Goal: Task Accomplishment & Management: Manage account settings

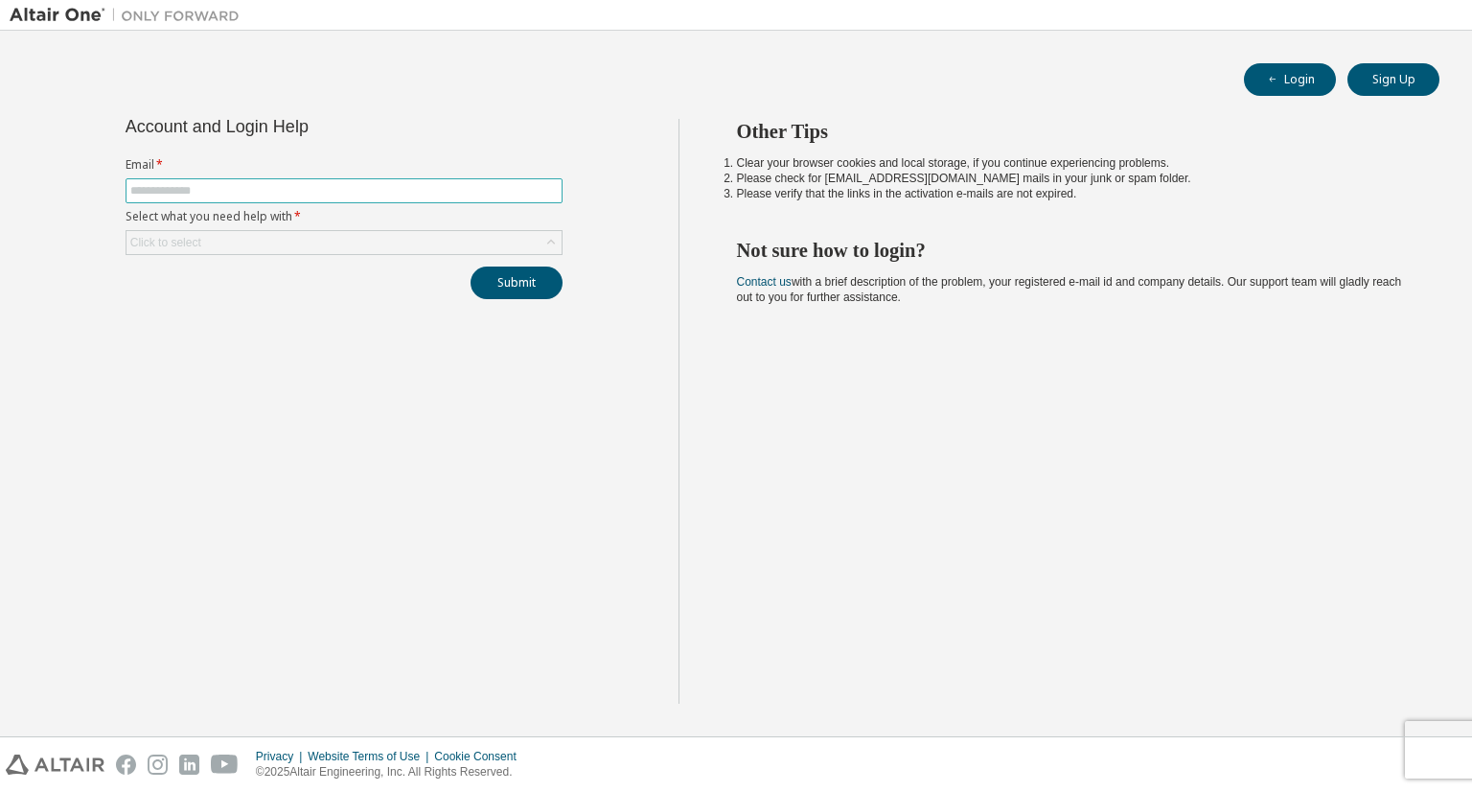
click at [268, 190] on input "text" at bounding box center [344, 190] width 428 height 15
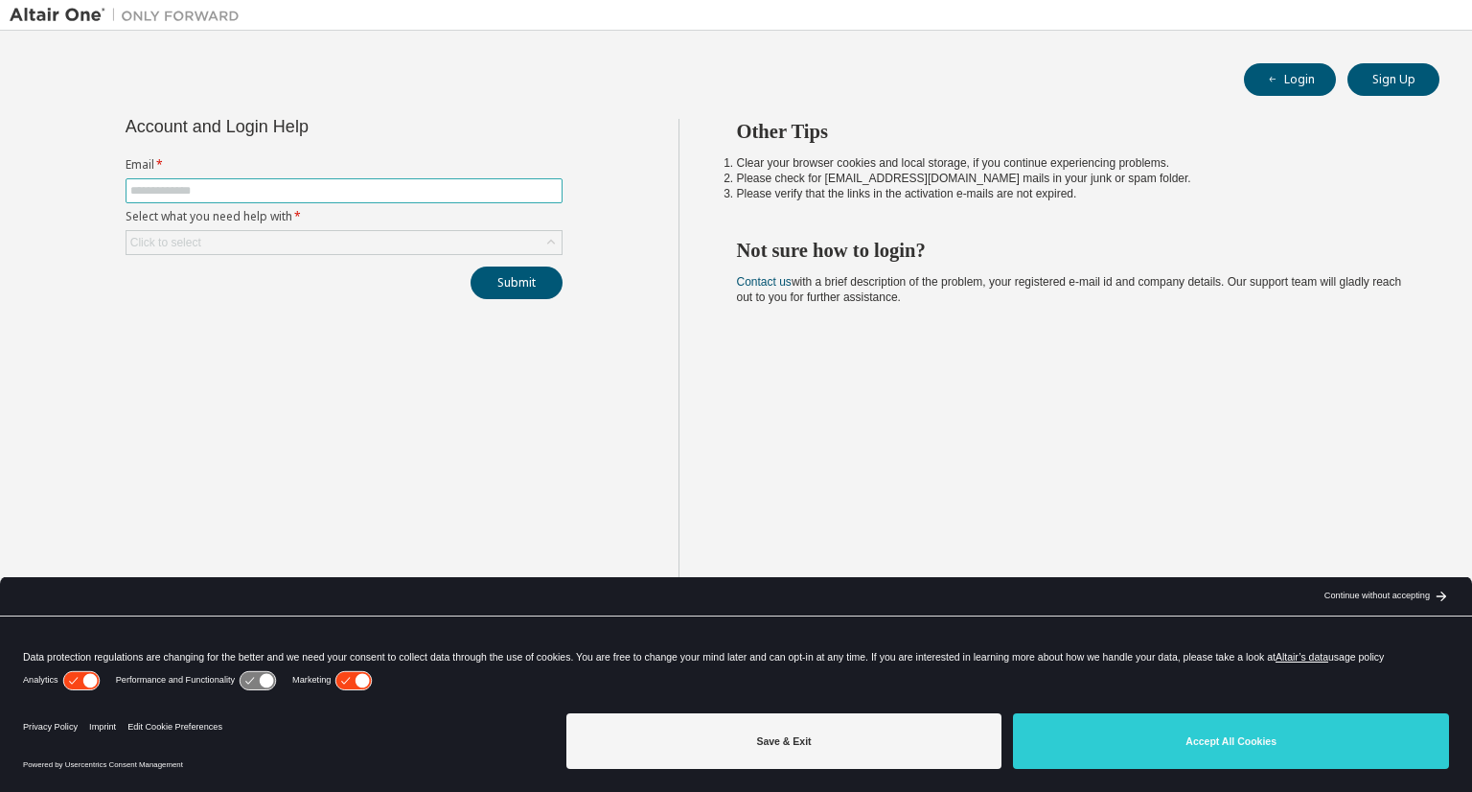
click at [355, 192] on input "text" at bounding box center [344, 190] width 428 height 15
type input "**********"
click at [309, 238] on div "Click to select" at bounding box center [344, 242] width 435 height 23
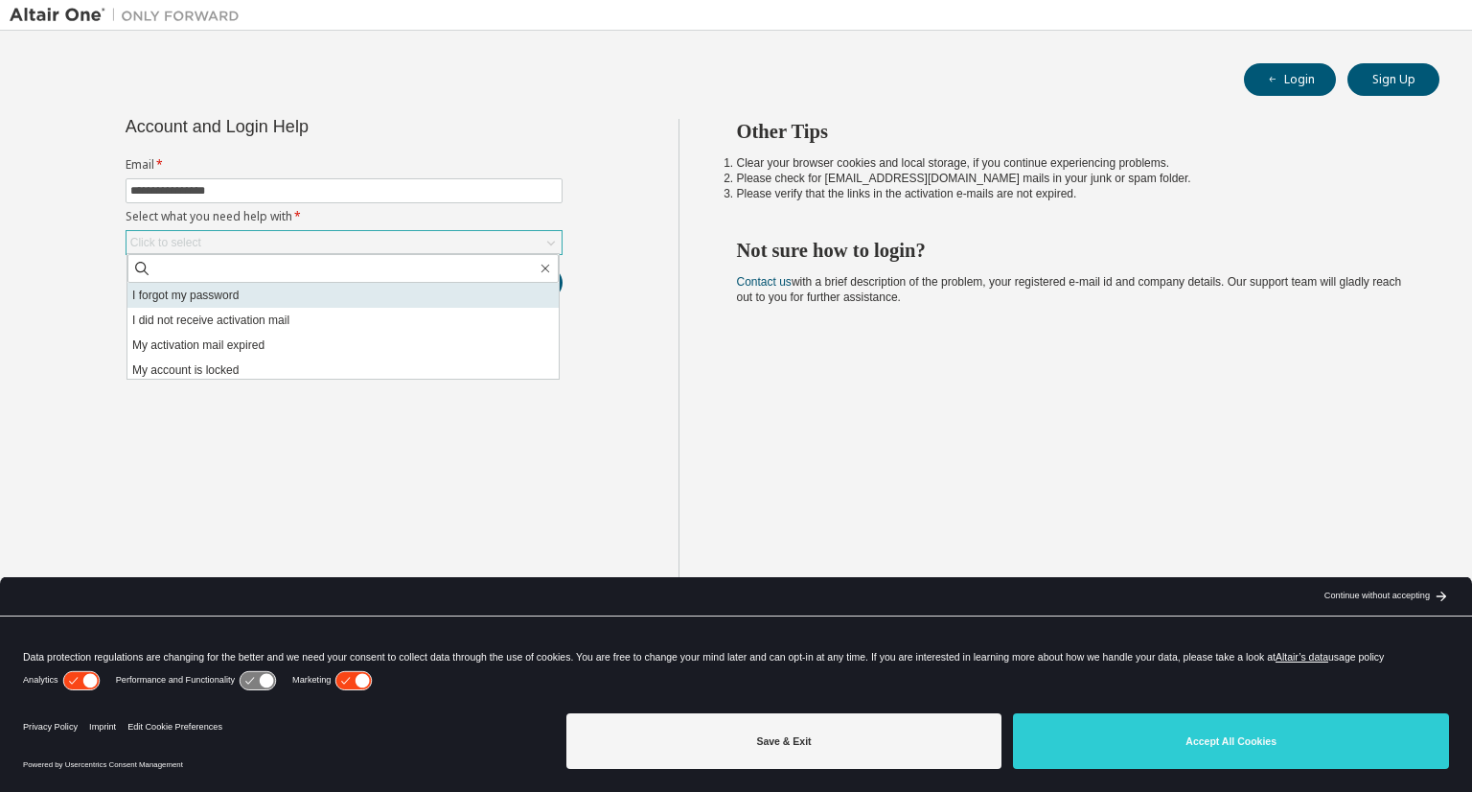
click at [272, 296] on li "I forgot my password" at bounding box center [342, 295] width 431 height 25
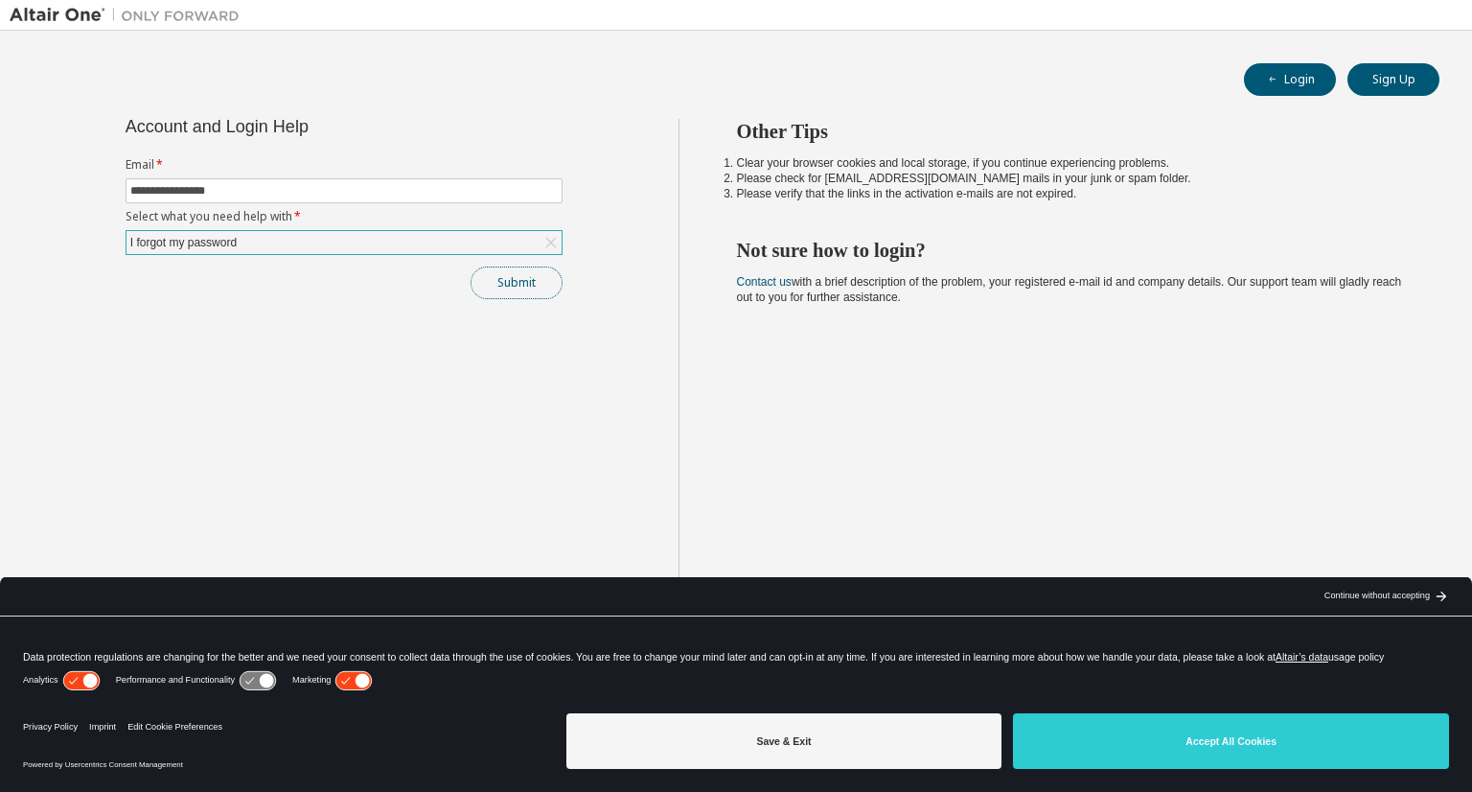
click at [540, 282] on button "Submit" at bounding box center [517, 282] width 92 height 33
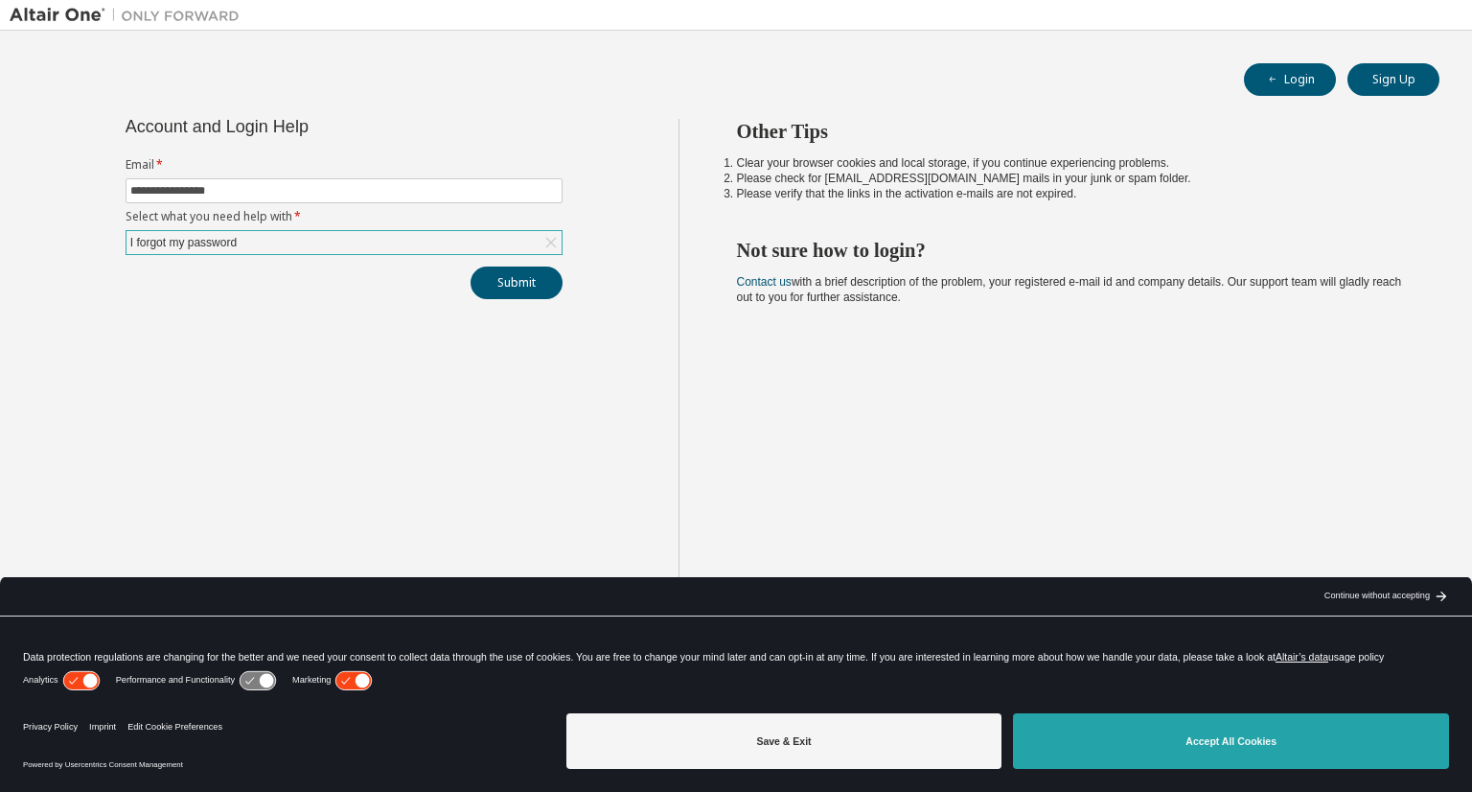
click at [1104, 725] on button "Accept All Cookies" at bounding box center [1231, 741] width 436 height 56
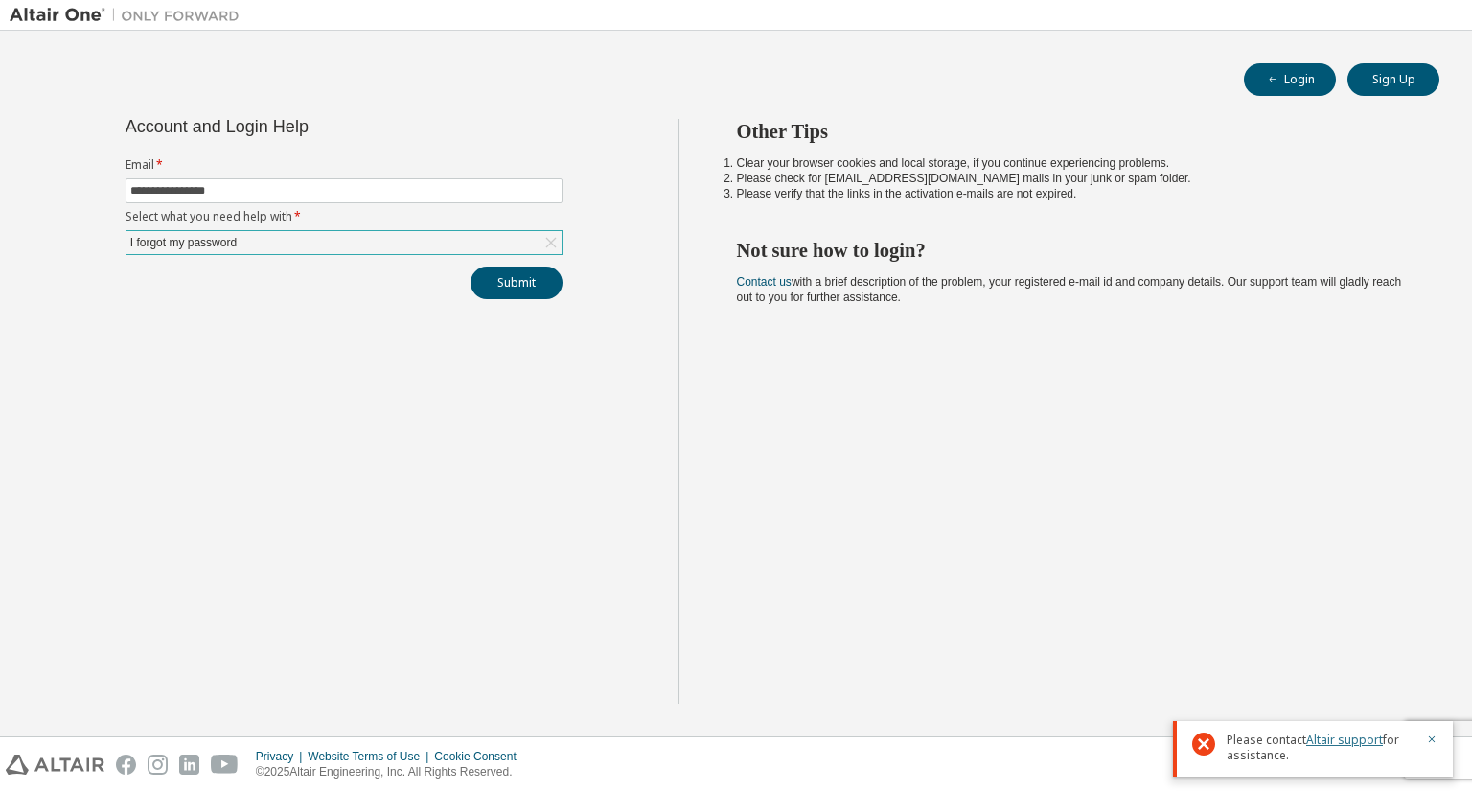
click at [1330, 735] on link "Altair support" at bounding box center [1344, 739] width 77 height 16
click at [1338, 740] on link "Altair support" at bounding box center [1344, 739] width 77 height 16
